Goal: Task Accomplishment & Management: Complete application form

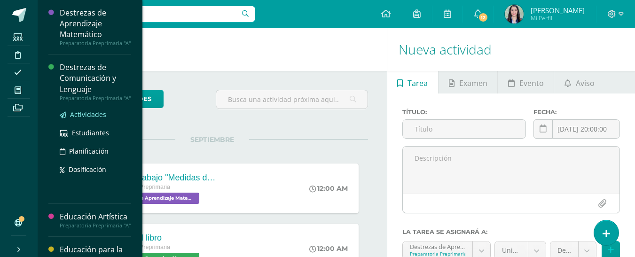
click at [88, 120] on link "Actividades" at bounding box center [95, 114] width 71 height 11
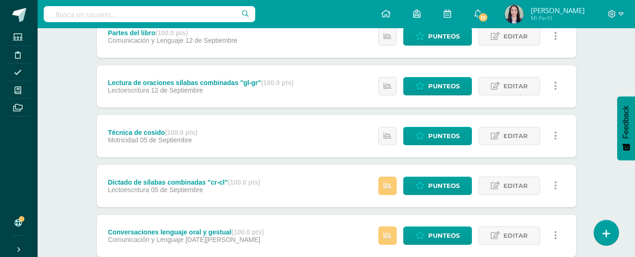
scroll to position [376, 0]
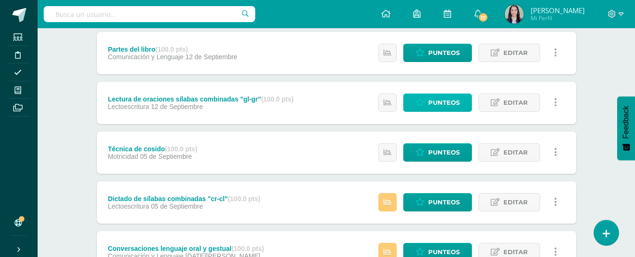
click at [432, 97] on span "Punteos" at bounding box center [443, 102] width 31 height 17
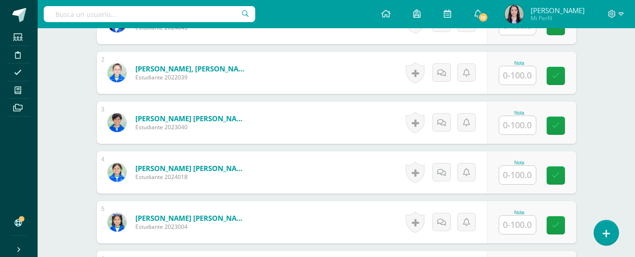
scroll to position [284, 0]
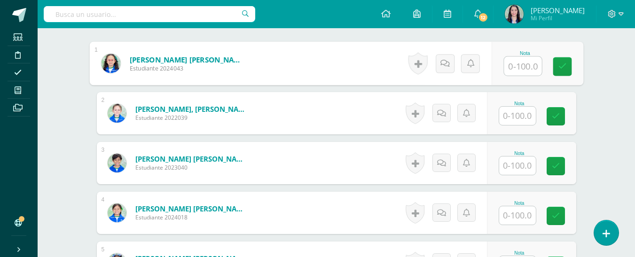
click at [513, 68] on input "text" at bounding box center [523, 66] width 38 height 19
type input "100"
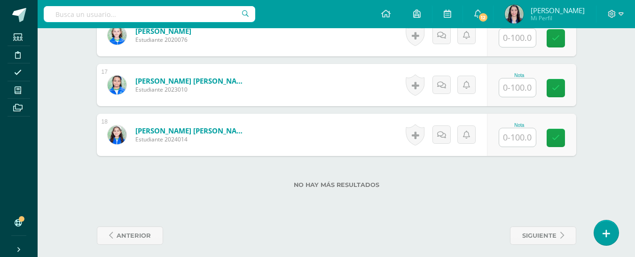
scroll to position [1066, 0]
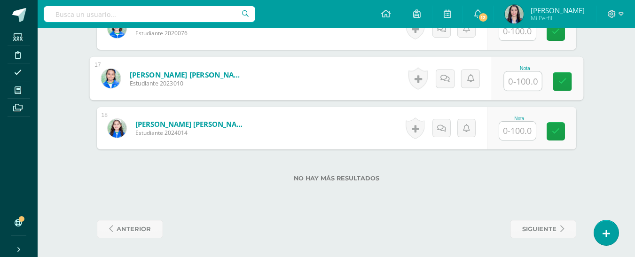
click at [511, 80] on input "text" at bounding box center [523, 81] width 38 height 19
type input "100"
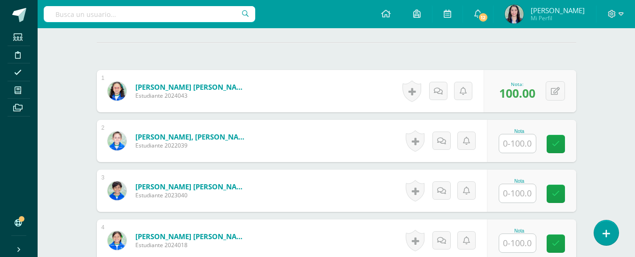
scroll to position [267, 0]
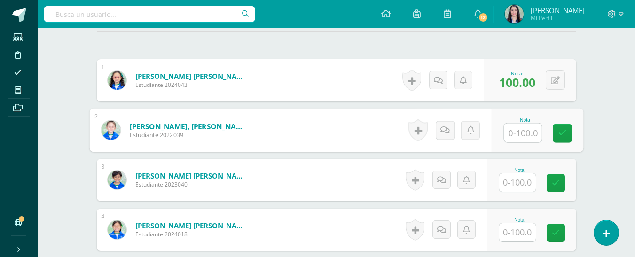
click at [513, 139] on input "text" at bounding box center [523, 133] width 38 height 19
type input "95"
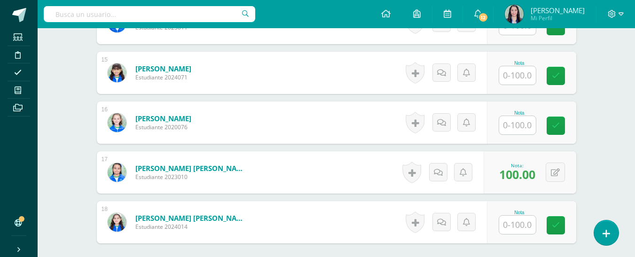
scroll to position [1066, 0]
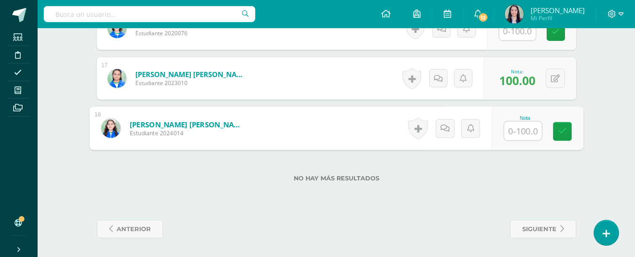
click at [513, 133] on input "text" at bounding box center [523, 131] width 38 height 19
type input "100"
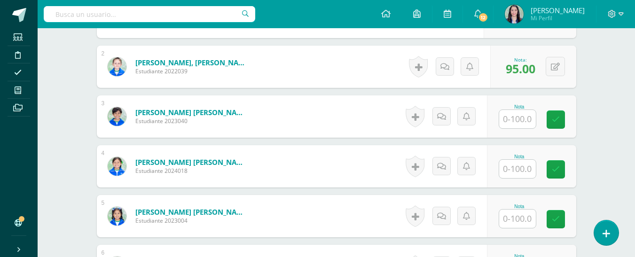
scroll to position [314, 0]
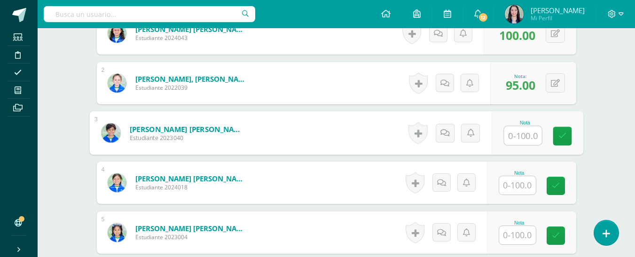
click at [513, 134] on input "text" at bounding box center [523, 135] width 38 height 19
type input "100"
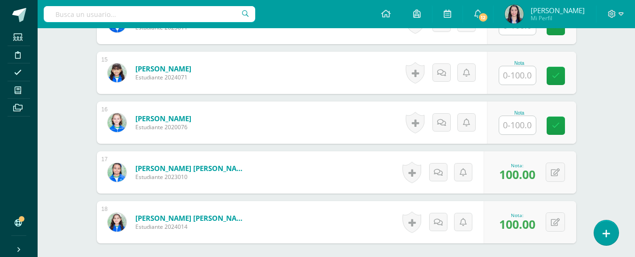
scroll to position [925, 0]
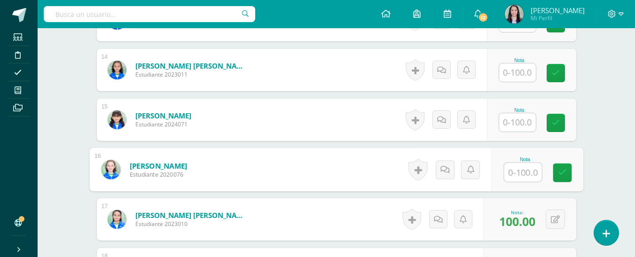
click at [527, 175] on input "text" at bounding box center [523, 172] width 38 height 19
type input "100"
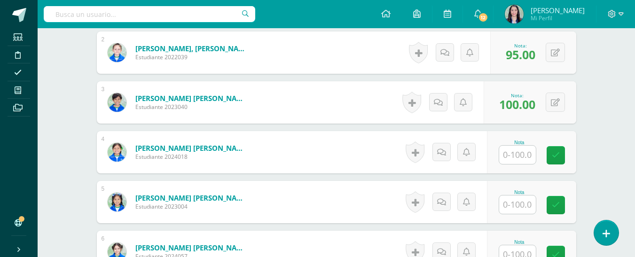
scroll to position [361, 0]
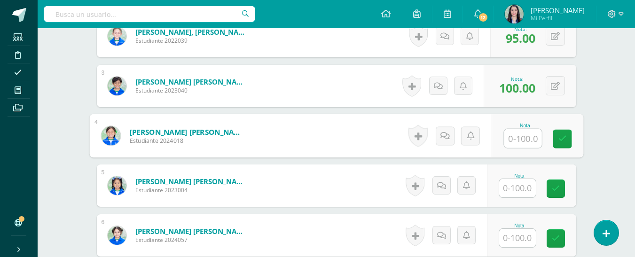
click at [516, 139] on input "text" at bounding box center [523, 138] width 38 height 19
type input "95"
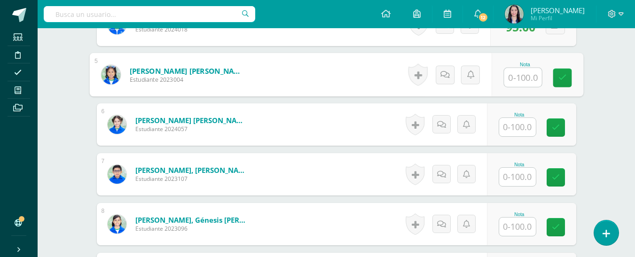
scroll to position [455, 0]
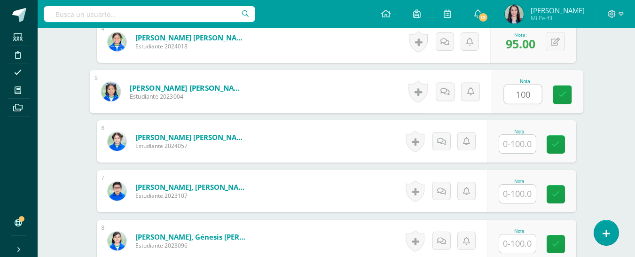
type input "100"
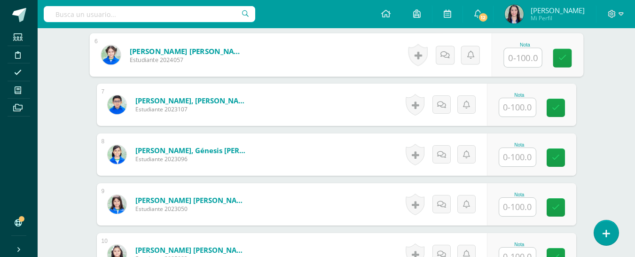
scroll to position [549, 0]
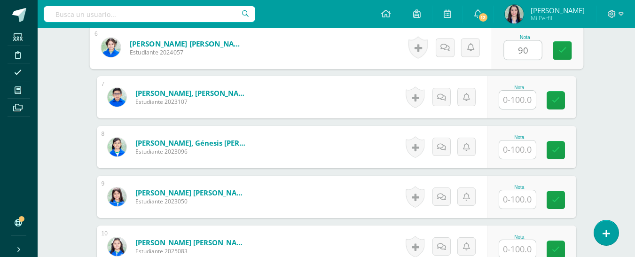
type input "90"
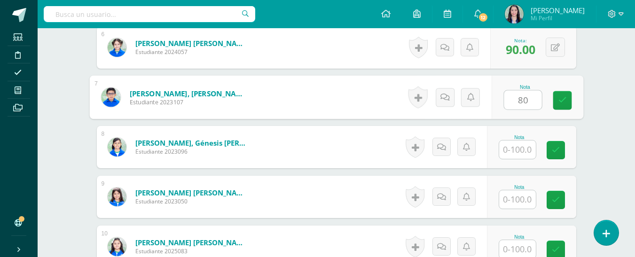
type input "80"
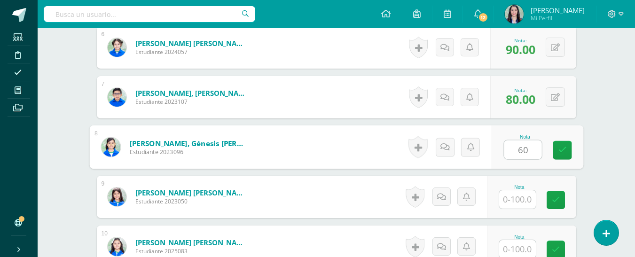
type input "60"
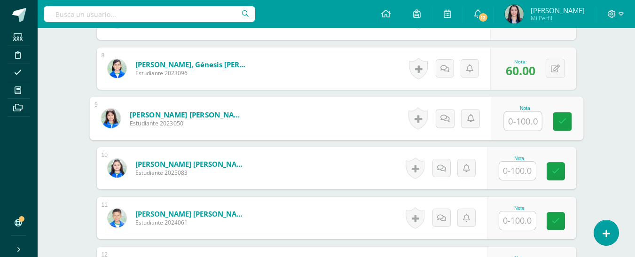
scroll to position [643, 0]
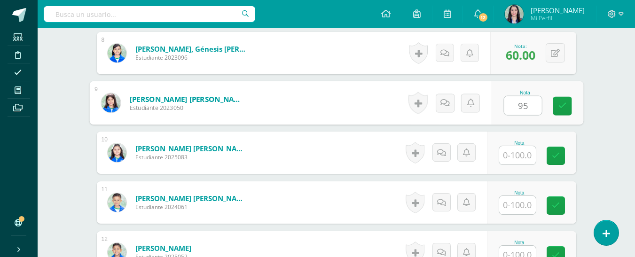
type input "95"
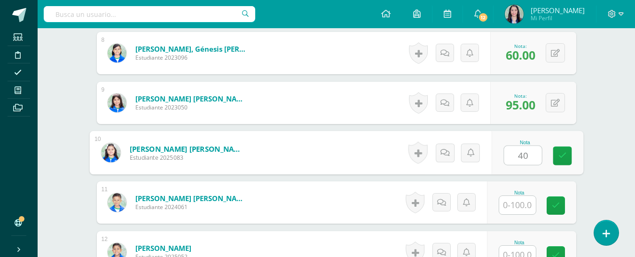
type input "40"
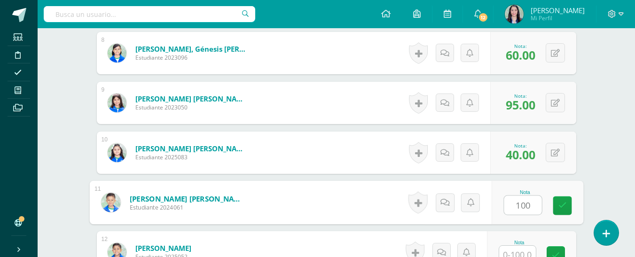
type input "100"
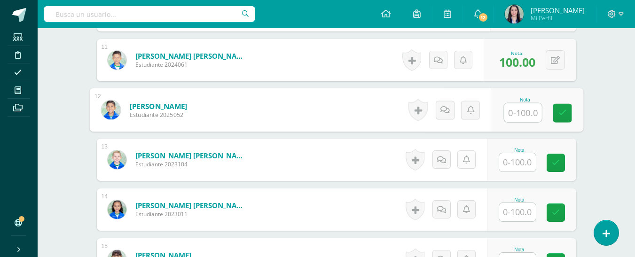
scroll to position [791, 0]
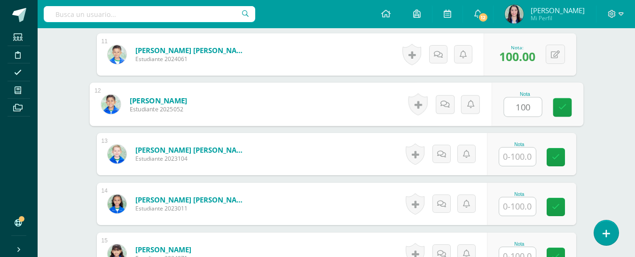
type input "100"
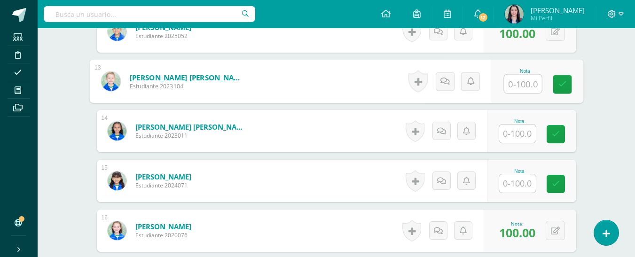
scroll to position [885, 0]
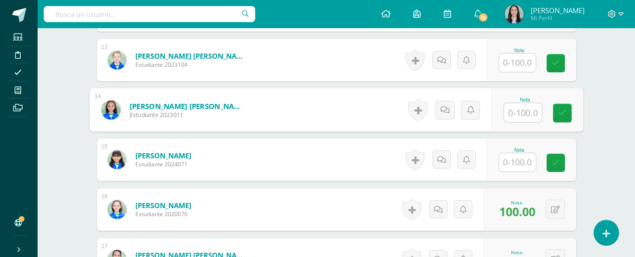
click at [519, 112] on input "text" at bounding box center [523, 112] width 38 height 19
type input "100"
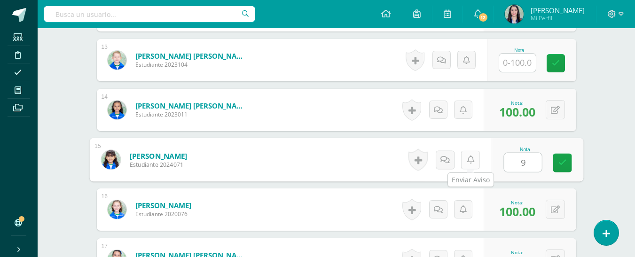
type input "90"
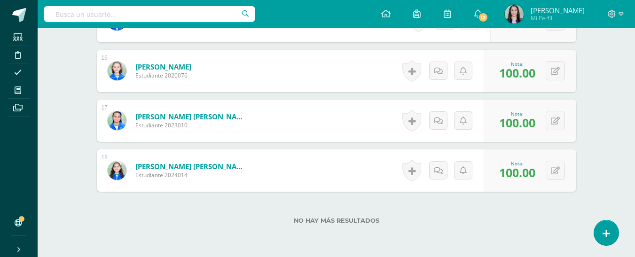
scroll to position [878, 0]
